Goal: Find contact information: Find contact information

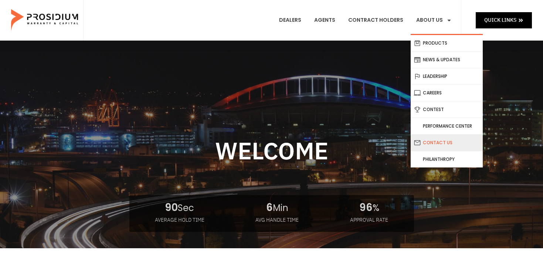
click at [437, 139] on link "Contact Us" at bounding box center [446, 143] width 72 height 16
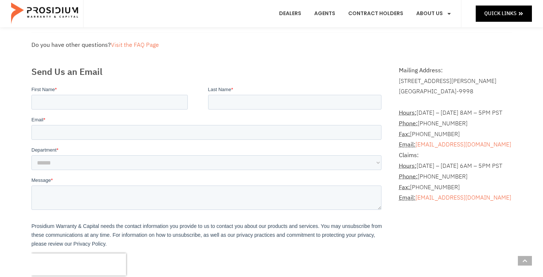
scroll to position [182, 0]
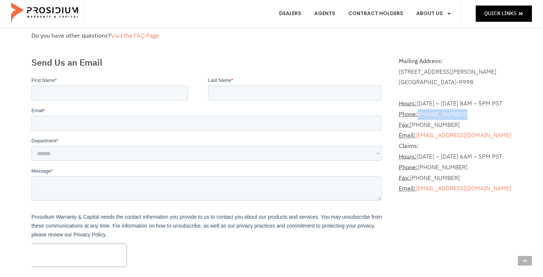
drag, startPoint x: 464, startPoint y: 117, endPoint x: 419, endPoint y: 117, distance: 45.8
click at [419, 117] on address "Hours: [DATE] – [DATE] 8AM – 5PM PST Phone: [PHONE_NUMBER] Fax: [PHONE_NUMBER] …" at bounding box center [455, 141] width 113 height 106
copy address "[PHONE_NUMBER]"
